Goal: Task Accomplishment & Management: Manage account settings

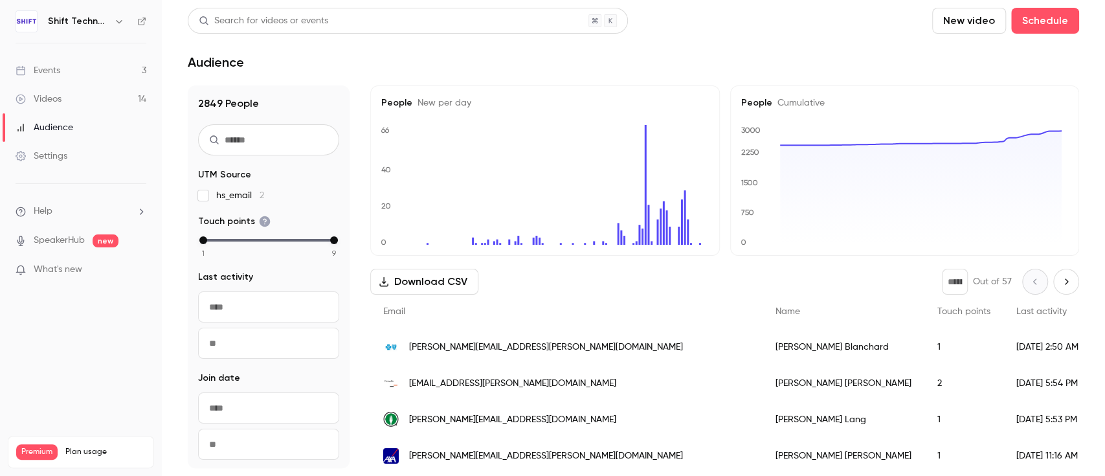
click at [85, 69] on link "Events 3" at bounding box center [81, 70] width 162 height 28
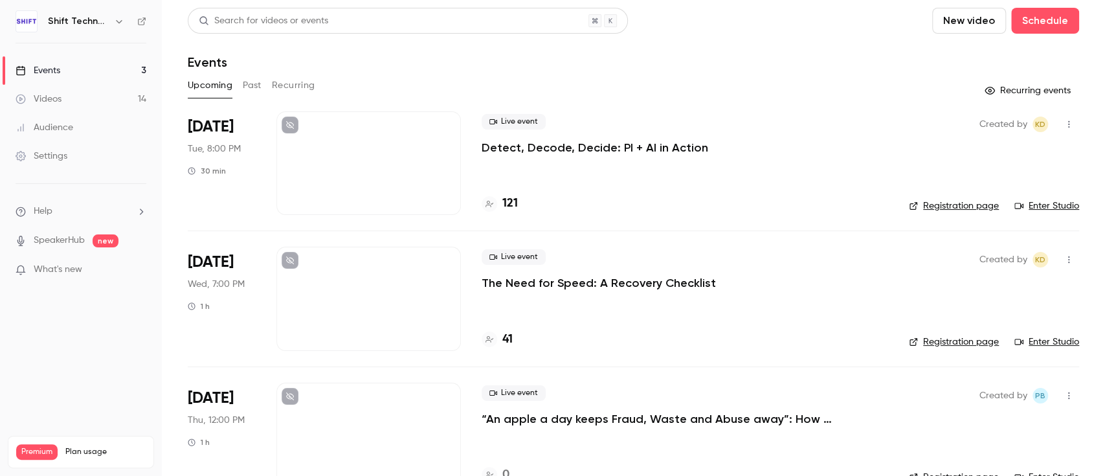
scroll to position [33, 0]
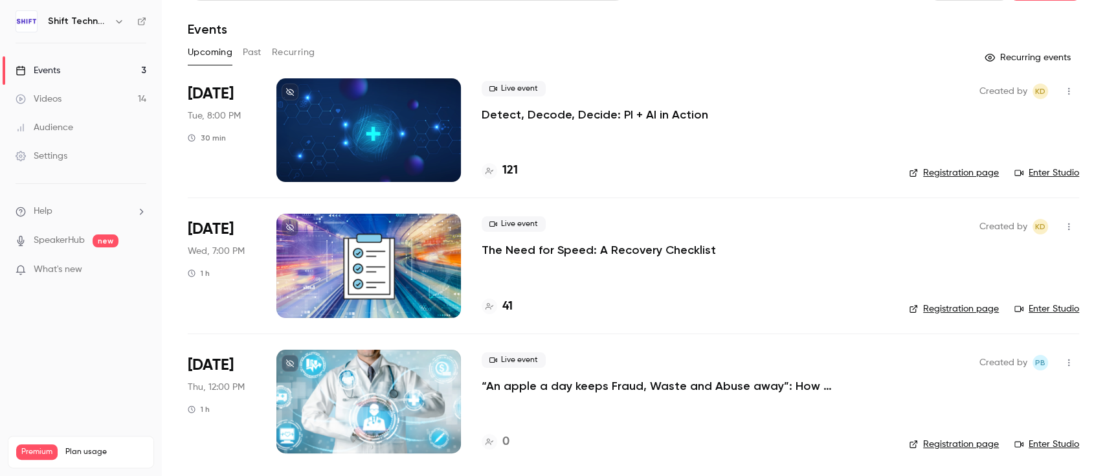
click at [385, 401] on div at bounding box center [368, 402] width 185 height 104
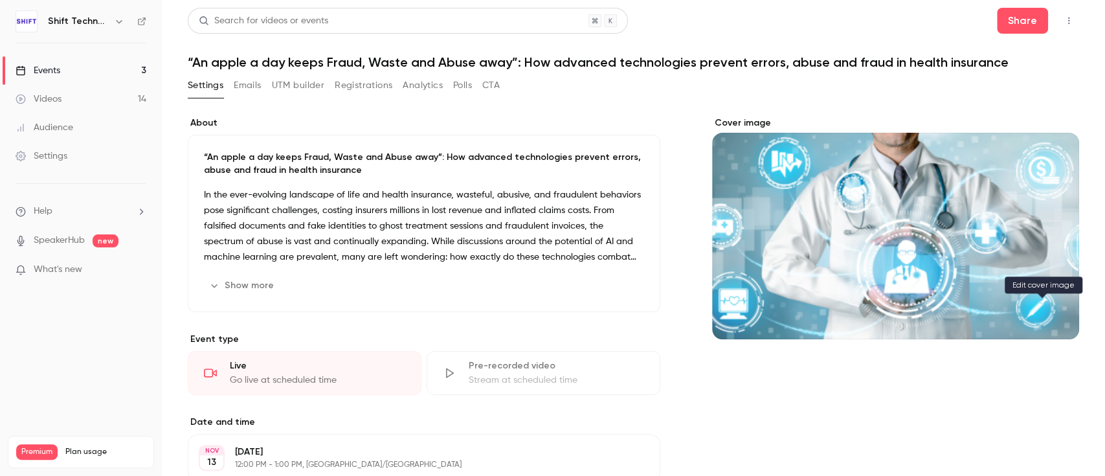
click at [1051, 315] on icon "Cover image" at bounding box center [1055, 316] width 8 height 8
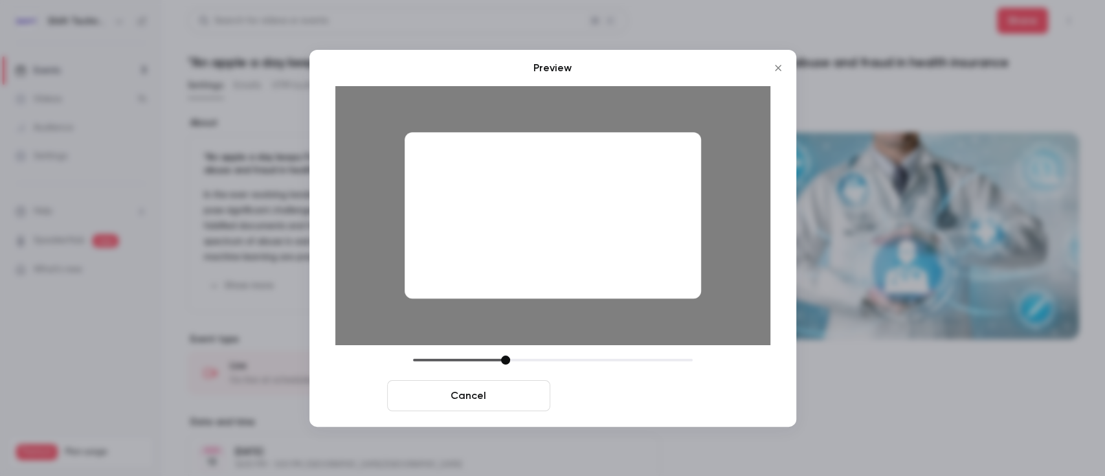
click at [595, 397] on button "Save cover" at bounding box center [636, 395] width 163 height 31
